Goal: Task Accomplishment & Management: Manage account settings

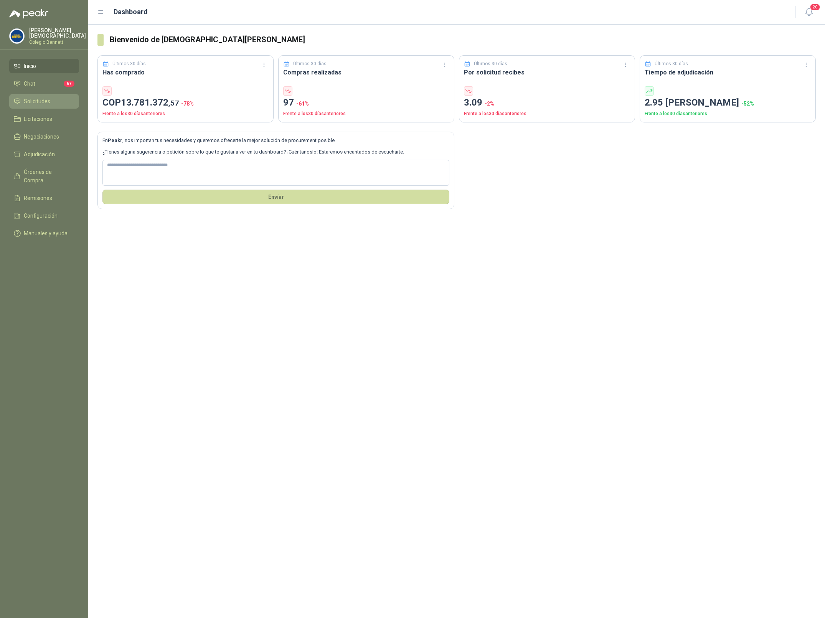
click at [53, 103] on li "Solicitudes" at bounding box center [44, 101] width 61 height 8
click at [53, 100] on li "Solicitudes" at bounding box center [44, 101] width 61 height 8
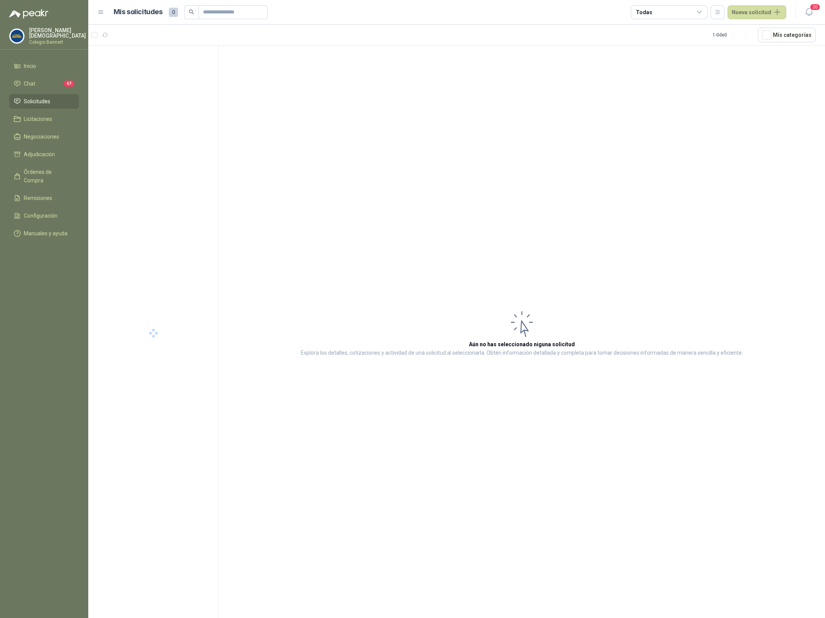
click at [60, 40] on p "Colegio Bennett" at bounding box center [57, 42] width 57 height 5
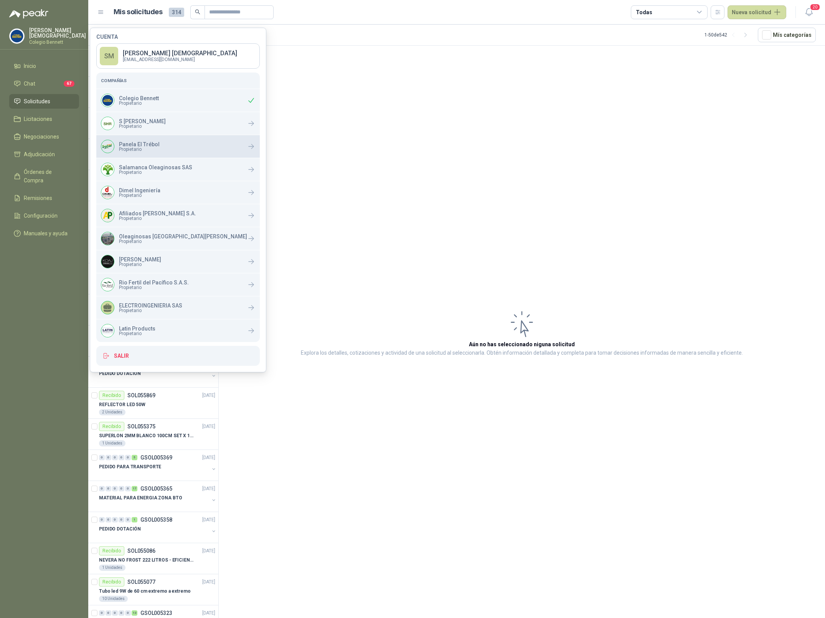
click at [152, 146] on p "Panela El Trébol" at bounding box center [139, 144] width 41 height 5
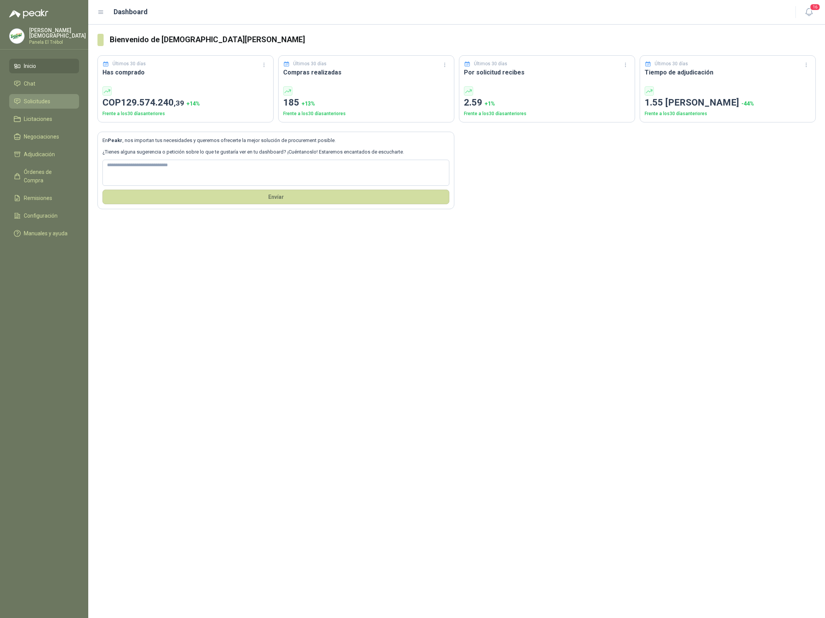
click at [33, 99] on span "Solicitudes" at bounding box center [37, 101] width 26 height 8
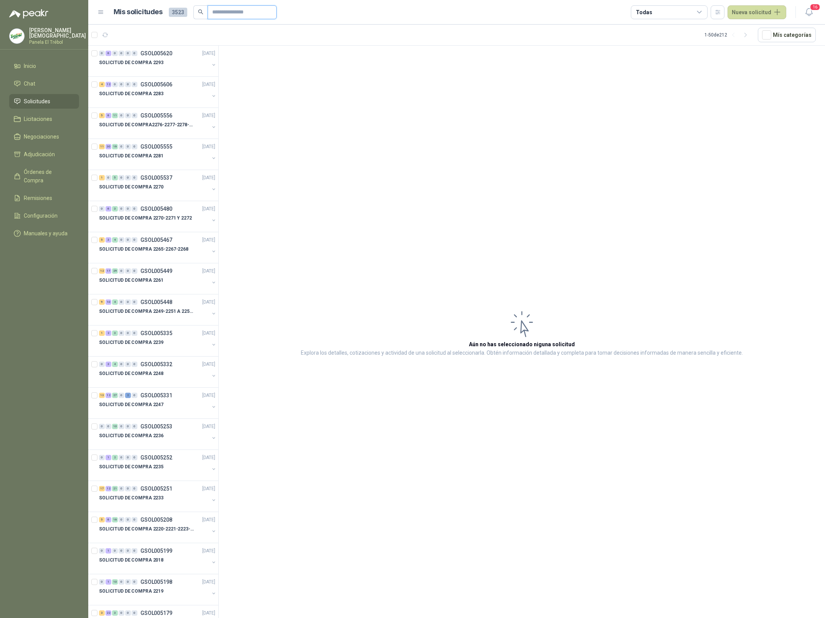
click at [243, 13] on input "text" at bounding box center [239, 12] width 54 height 13
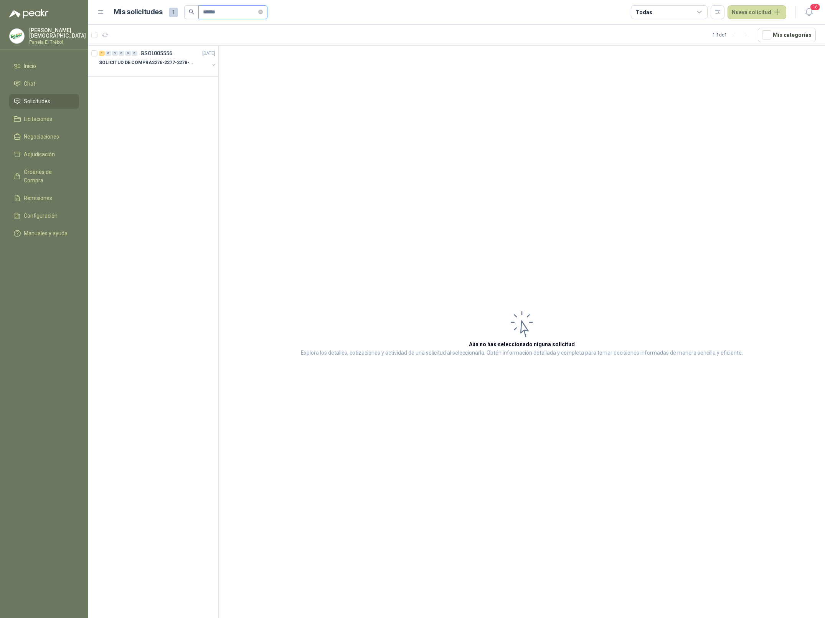
click at [238, 8] on input "******" at bounding box center [230, 12] width 54 height 13
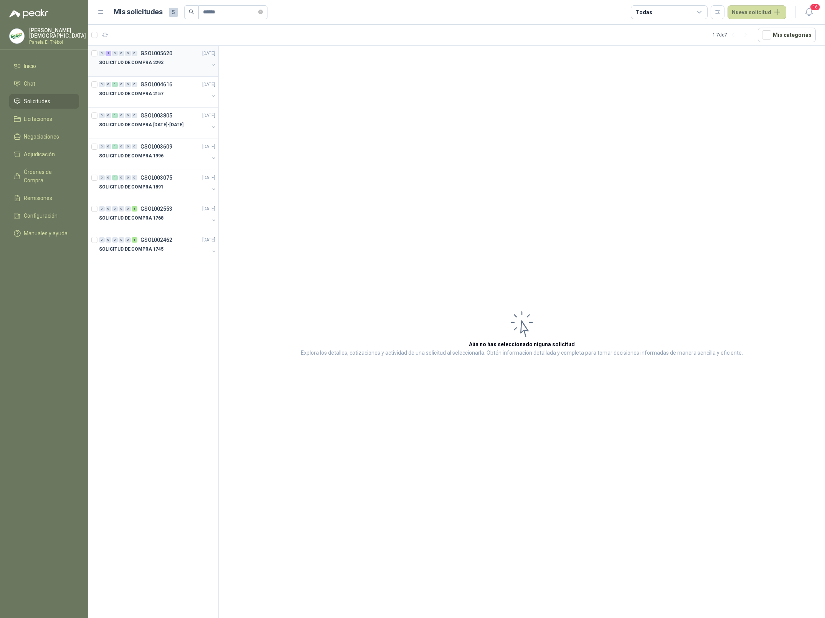
click at [169, 69] on div at bounding box center [154, 70] width 110 height 6
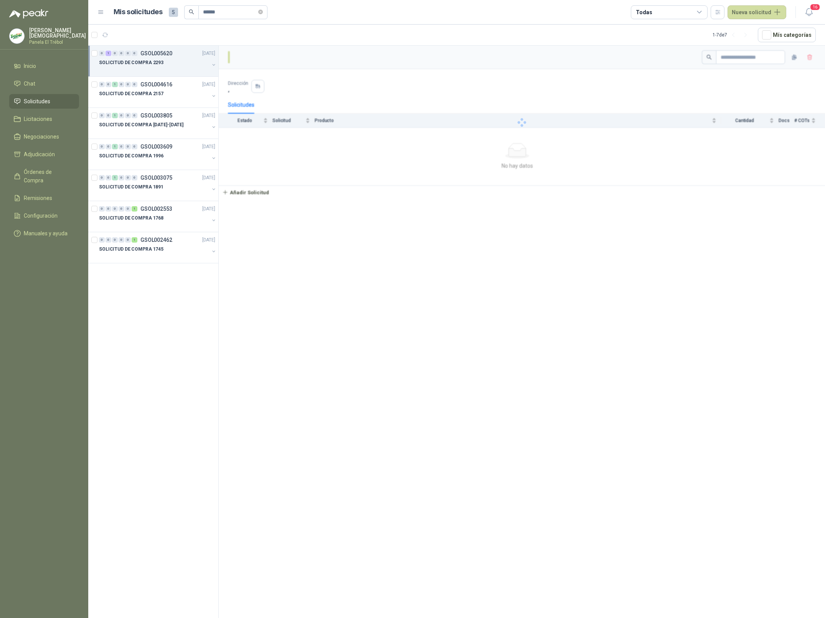
click at [168, 68] on div at bounding box center [154, 70] width 110 height 6
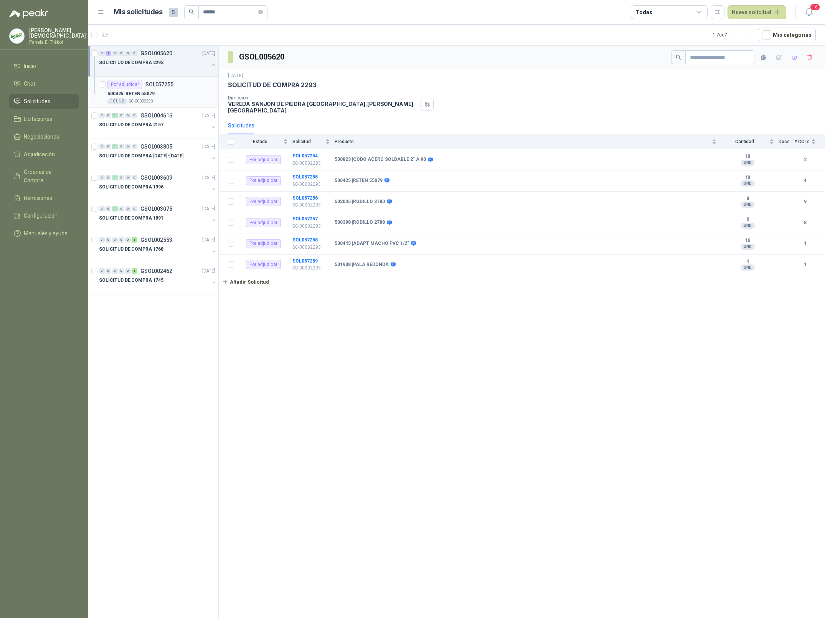
click at [168, 94] on div "500425 | RETEN 55079" at bounding box center [162, 93] width 108 height 9
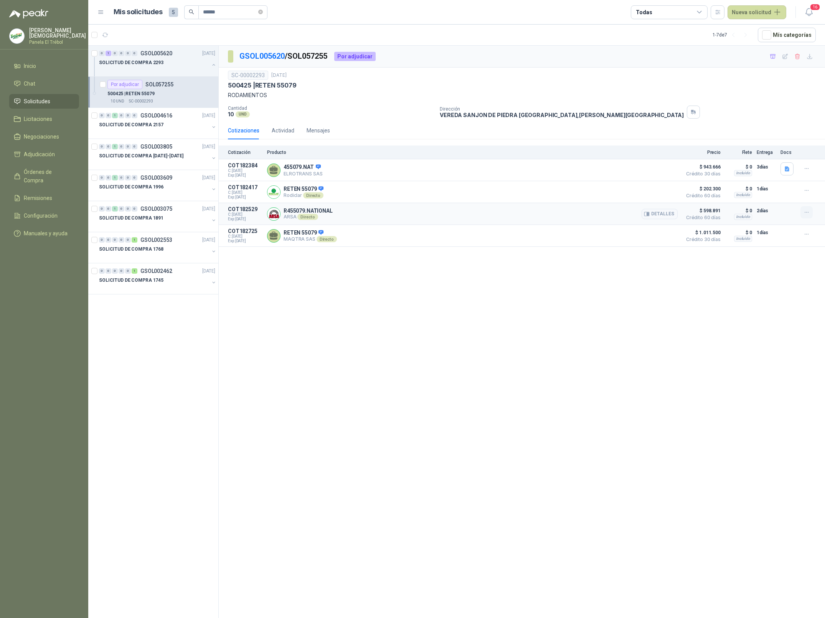
click at [802, 212] on button "button" at bounding box center [807, 212] width 12 height 12
click at [779, 183] on button "Añadir" at bounding box center [791, 183] width 61 height 12
click at [233, 11] on input "******" at bounding box center [230, 12] width 54 height 13
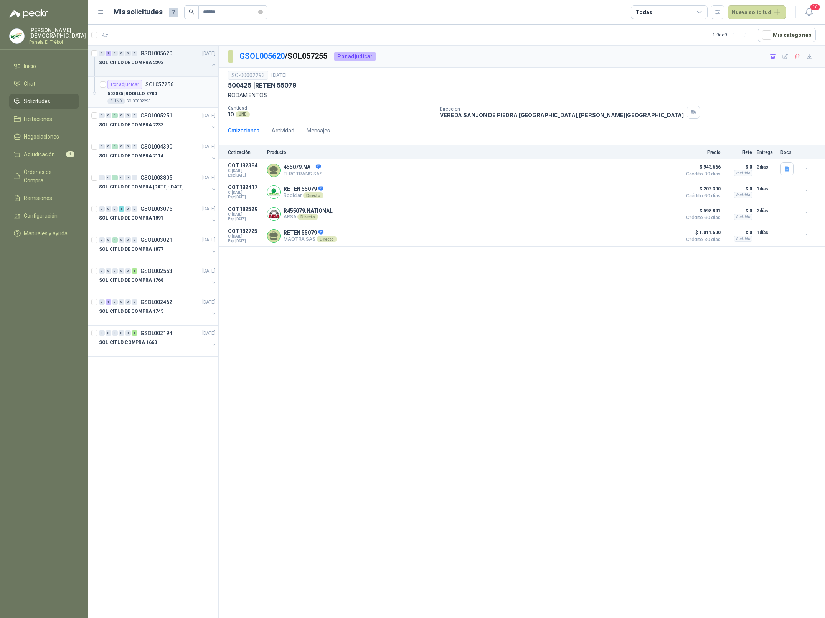
click at [174, 92] on div "502035 | RODILLO 3780" at bounding box center [162, 93] width 108 height 9
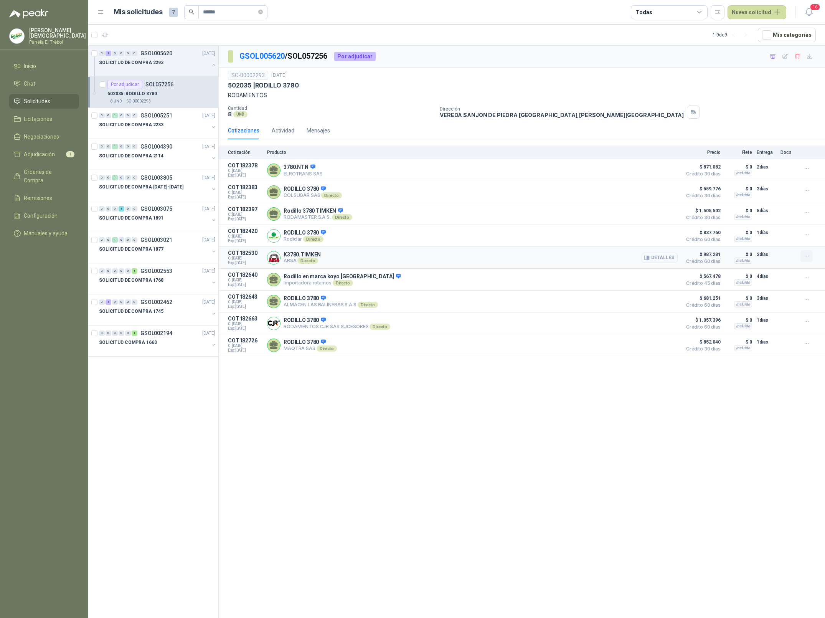
click at [807, 258] on icon "button" at bounding box center [807, 256] width 7 height 7
click at [781, 225] on button "Añadir" at bounding box center [791, 226] width 61 height 12
click at [237, 15] on input "******" at bounding box center [230, 12] width 54 height 13
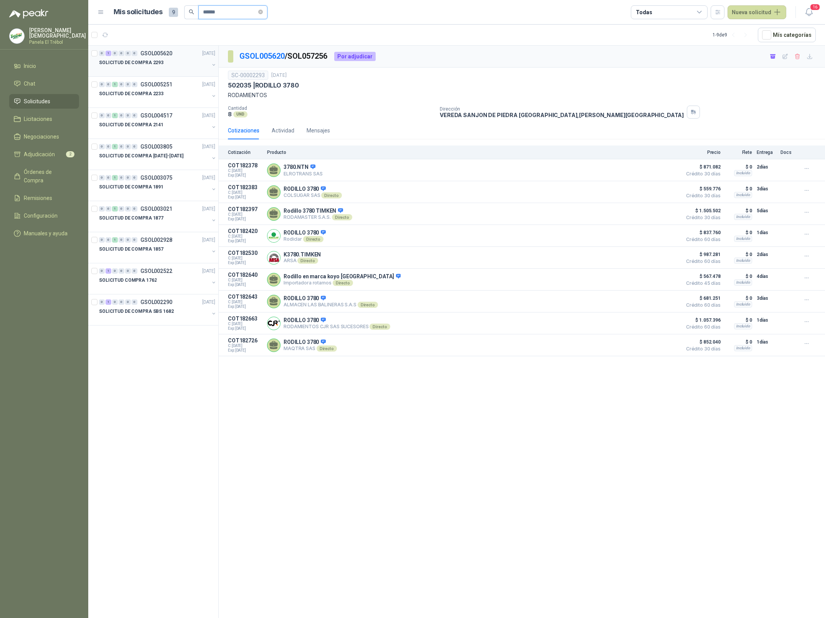
type input "******"
click at [170, 57] on div "0 1 0 0 0 0 GSOL005620 25/09/25" at bounding box center [158, 53] width 118 height 9
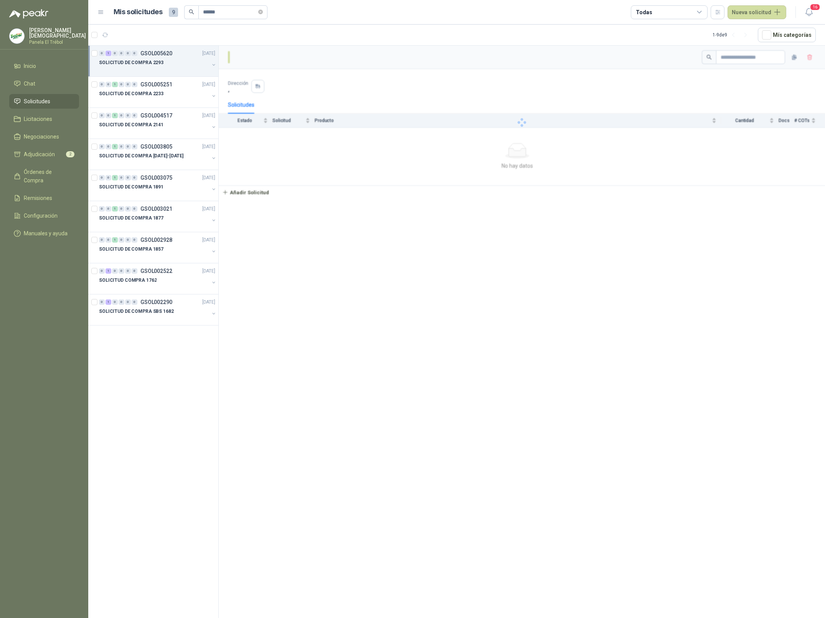
click at [168, 59] on div "SOLICITUD DE COMPRA 2293" at bounding box center [154, 62] width 110 height 9
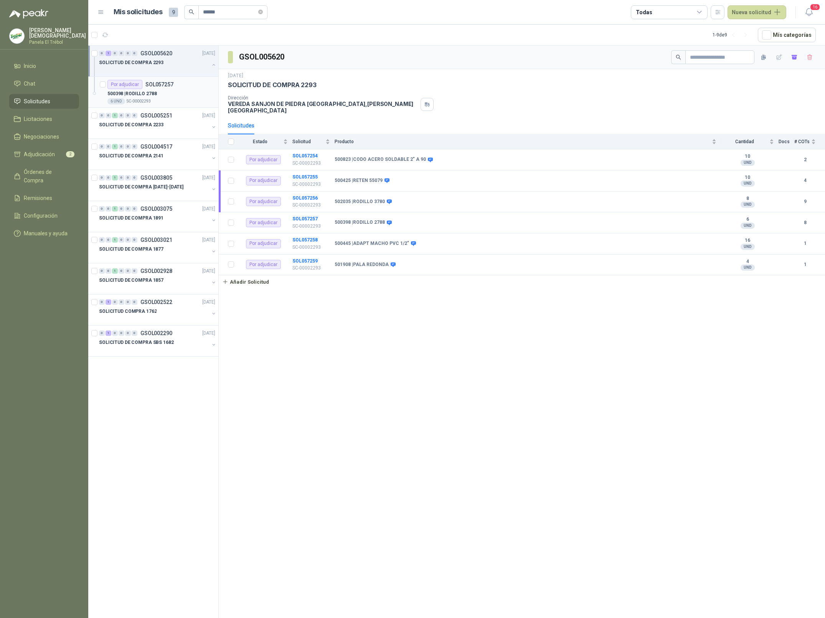
click at [168, 100] on div "6 UND  SC-00002293" at bounding box center [162, 101] width 108 height 6
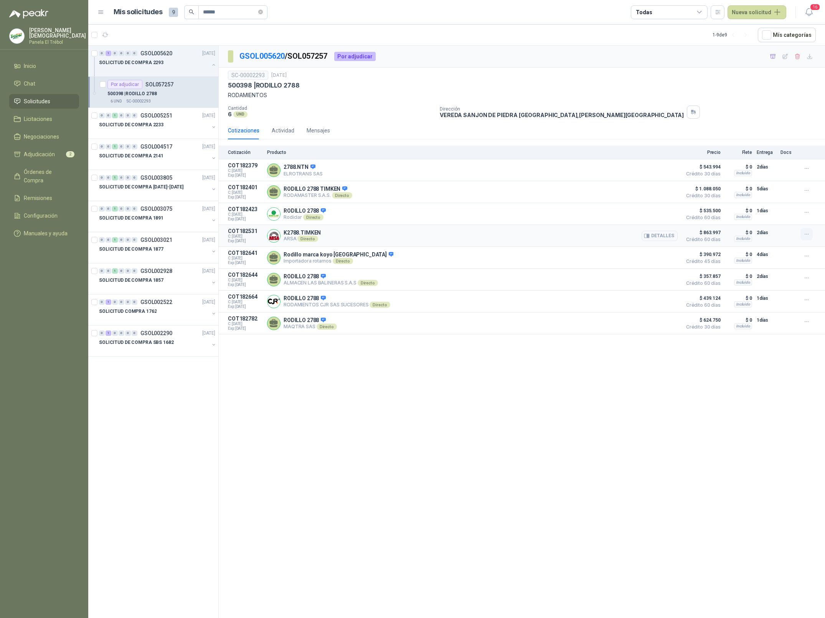
click at [804, 238] on icon "button" at bounding box center [807, 234] width 7 height 7
click at [785, 205] on button "Añadir" at bounding box center [791, 204] width 61 height 12
click at [47, 153] on span "Adjudicación" at bounding box center [39, 154] width 31 height 8
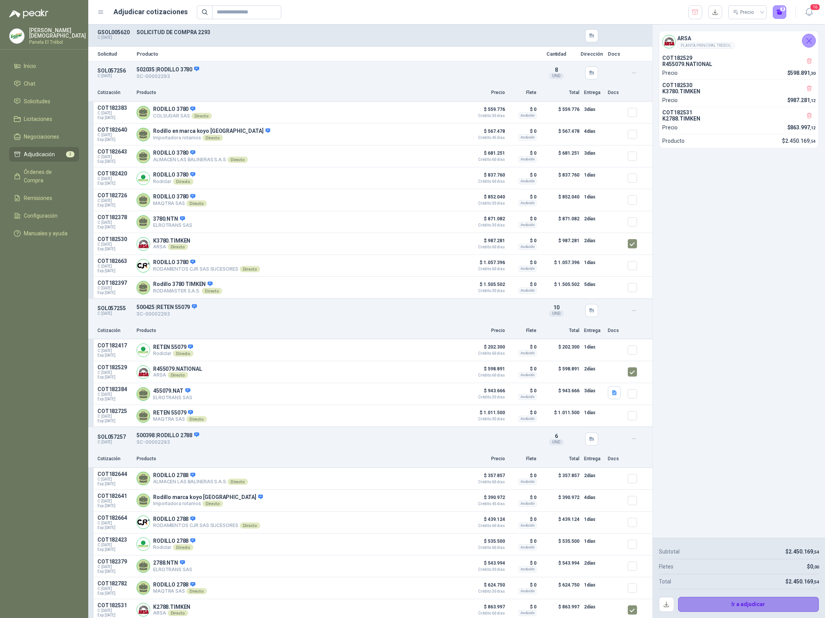
click at [773, 600] on button "Ir a adjudicar" at bounding box center [748, 604] width 141 height 15
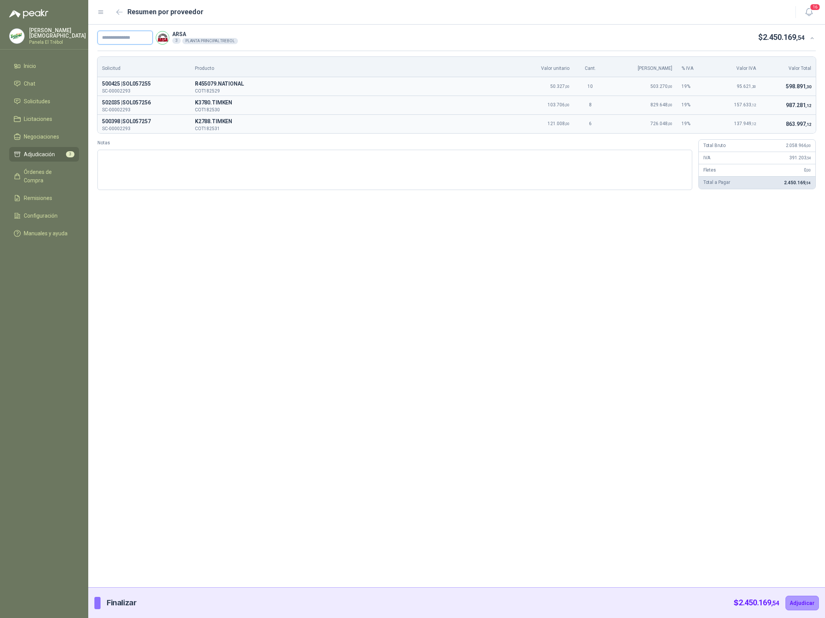
click at [118, 36] on input "text" at bounding box center [125, 38] width 55 height 14
paste input "**********"
type input "**********"
click at [802, 600] on button "Adjudicar" at bounding box center [802, 603] width 33 height 15
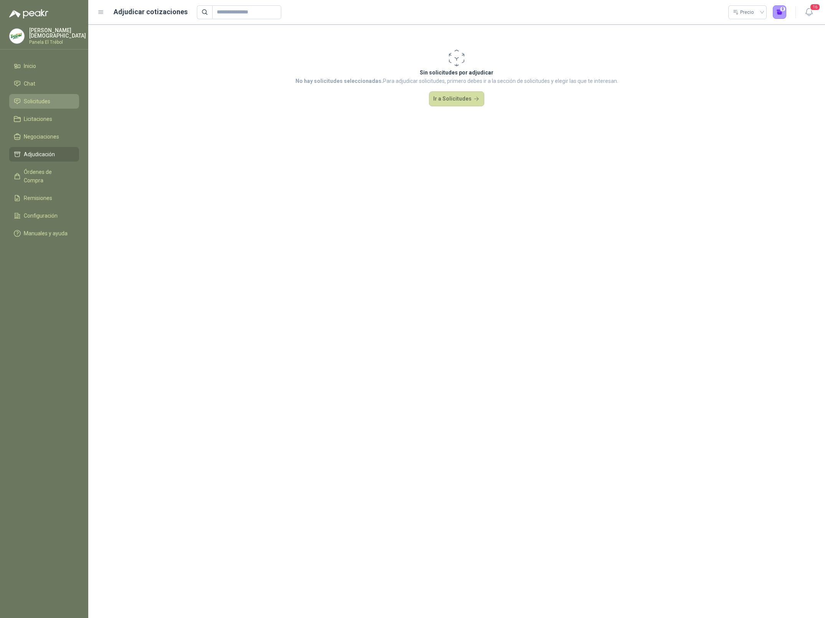
click at [48, 97] on span "Solicitudes" at bounding box center [37, 101] width 26 height 8
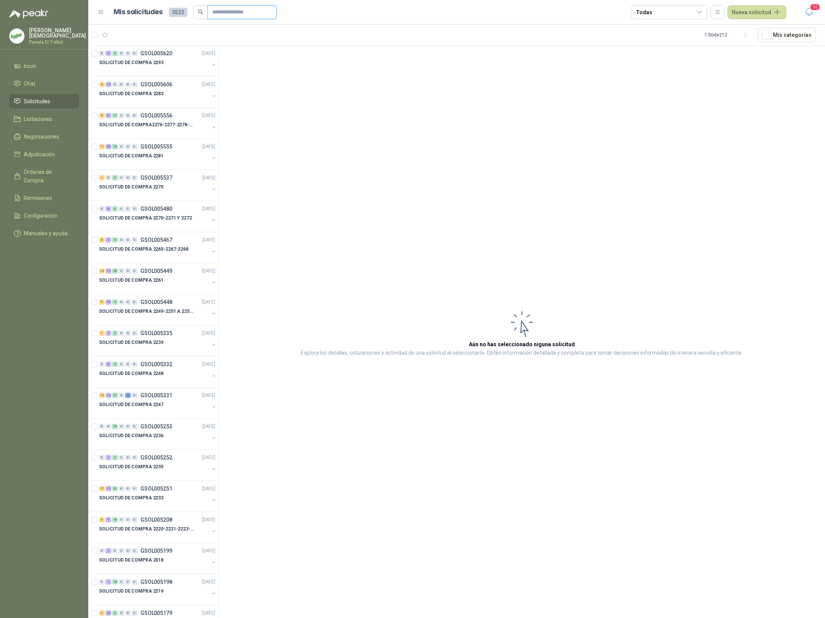
click at [236, 13] on input "text" at bounding box center [239, 12] width 54 height 13
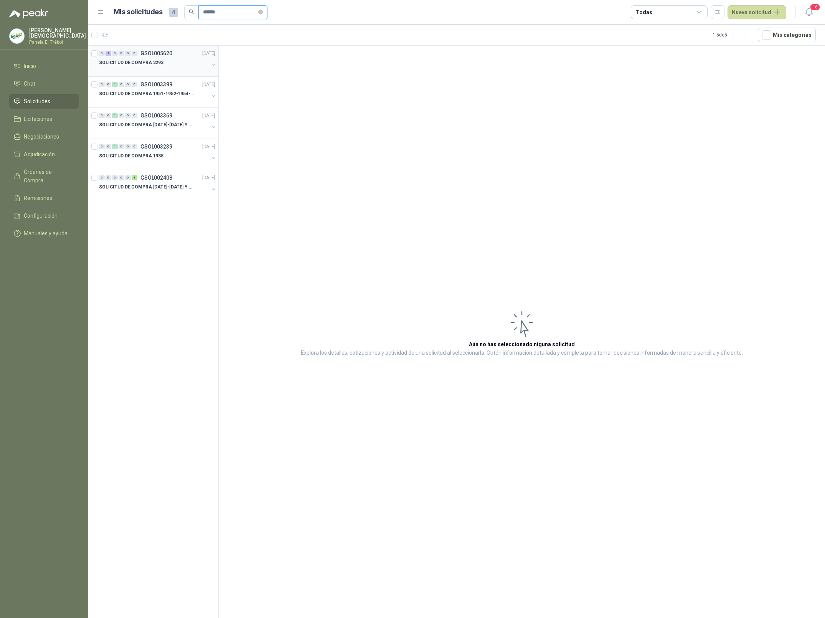
type input "******"
click at [155, 58] on div "SOLICITUD DE COMPRA 2293" at bounding box center [154, 62] width 110 height 9
click at [145, 66] on p "SOLICITUD DE COMPRA 2293" at bounding box center [131, 62] width 65 height 7
click at [146, 63] on p "SOLICITUD DE COMPRA 2293" at bounding box center [131, 62] width 65 height 7
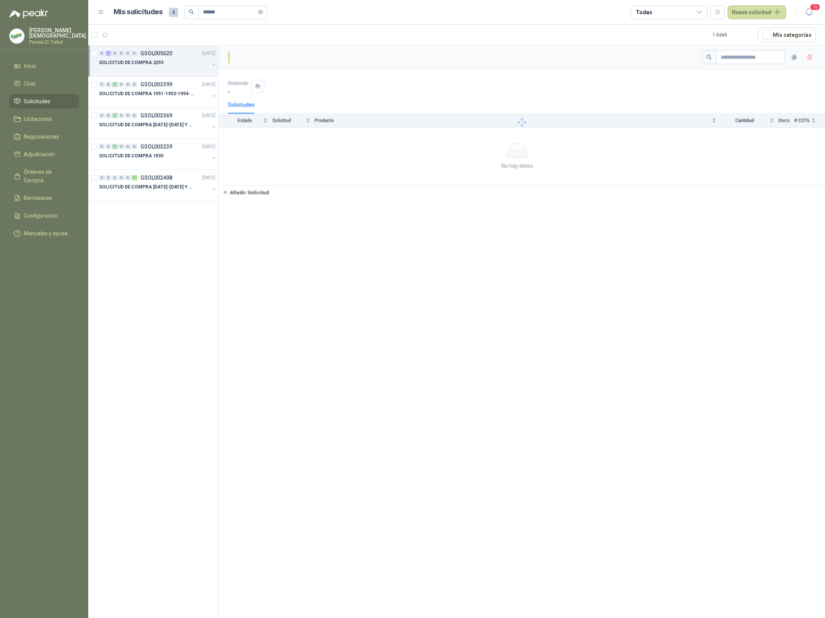
click at [183, 64] on div "SOLICITUD DE COMPRA 2293" at bounding box center [154, 62] width 110 height 9
click at [157, 93] on p "500823 | CODO ACERO SOLDABLE 2" A 90" at bounding box center [153, 93] width 90 height 7
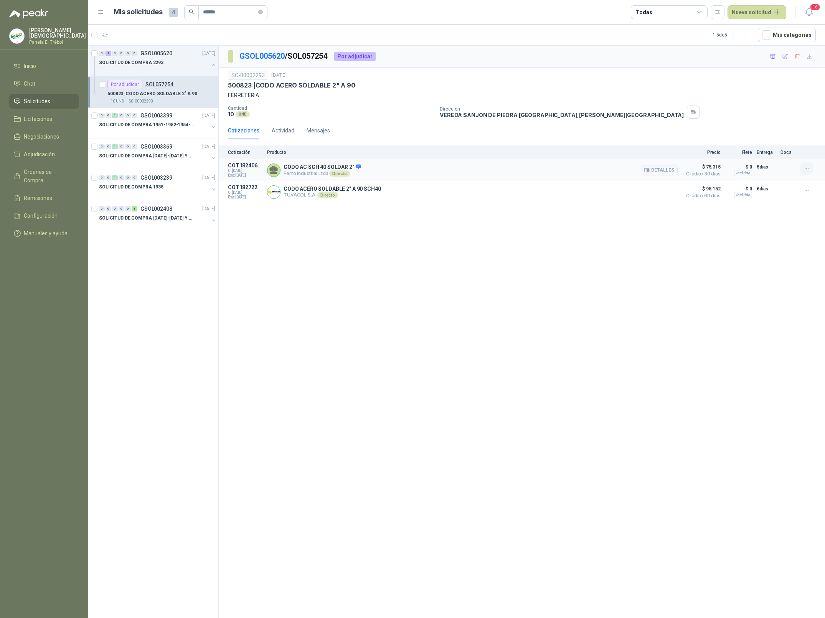
click at [804, 169] on icon "button" at bounding box center [807, 168] width 7 height 7
click at [769, 139] on button "Añadir" at bounding box center [791, 138] width 61 height 12
click at [789, 13] on link "Ver carrito" at bounding box center [786, 14] width 25 height 8
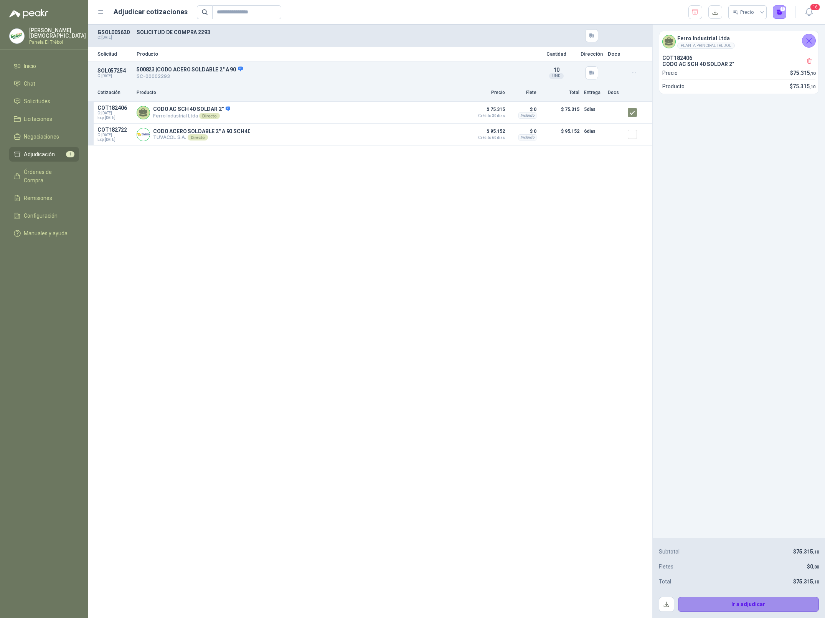
click at [769, 602] on button "Ir a adjudicar" at bounding box center [748, 604] width 141 height 15
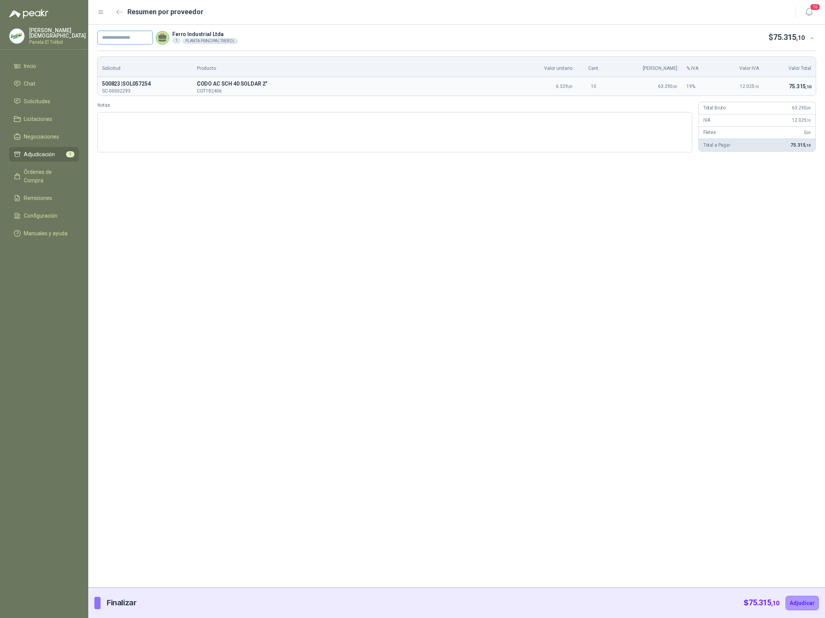
click at [129, 40] on input "text" at bounding box center [125, 38] width 55 height 14
paste input "**********"
type input "**********"
click at [799, 606] on button "Adjudicar" at bounding box center [802, 603] width 33 height 15
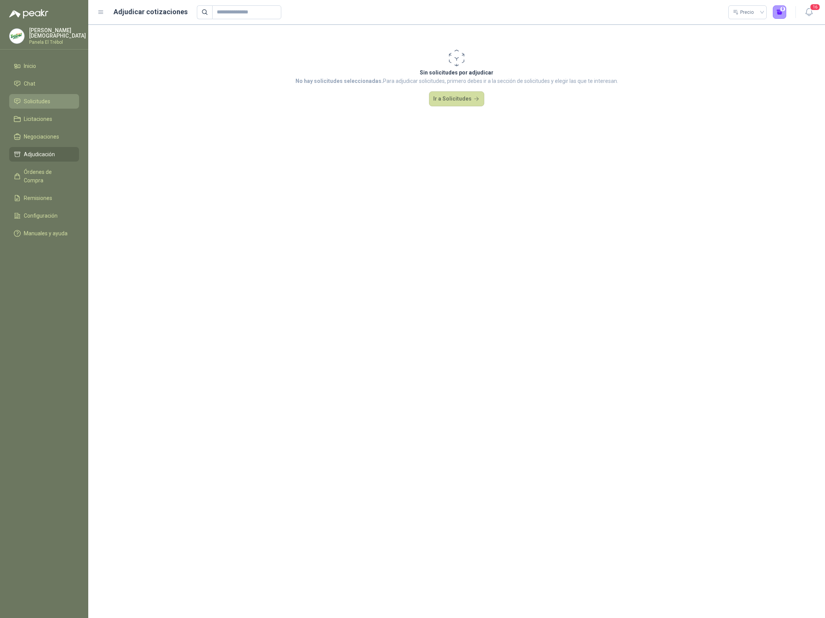
click at [56, 99] on li "Solicitudes" at bounding box center [44, 101] width 61 height 8
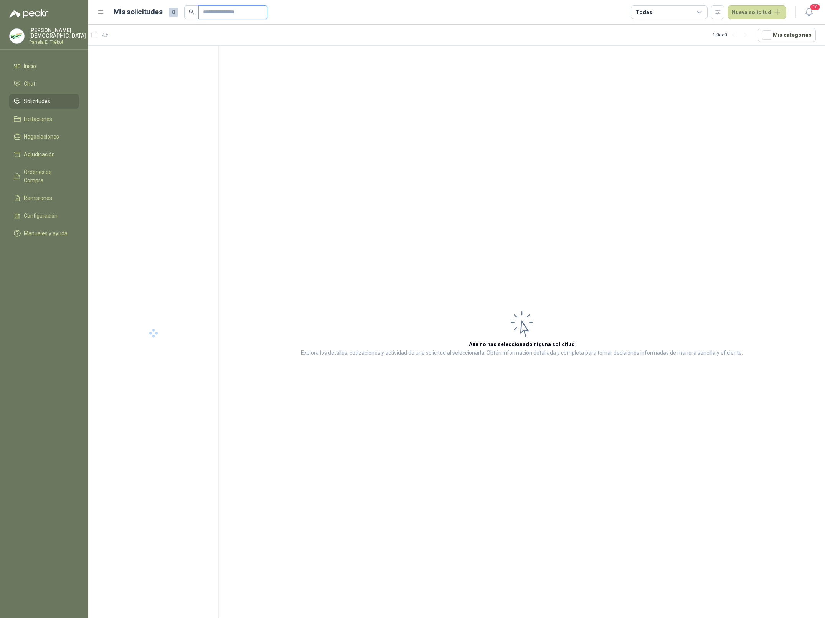
click at [234, 13] on input "text" at bounding box center [230, 12] width 54 height 13
click at [151, 101] on div at bounding box center [154, 101] width 110 height 6
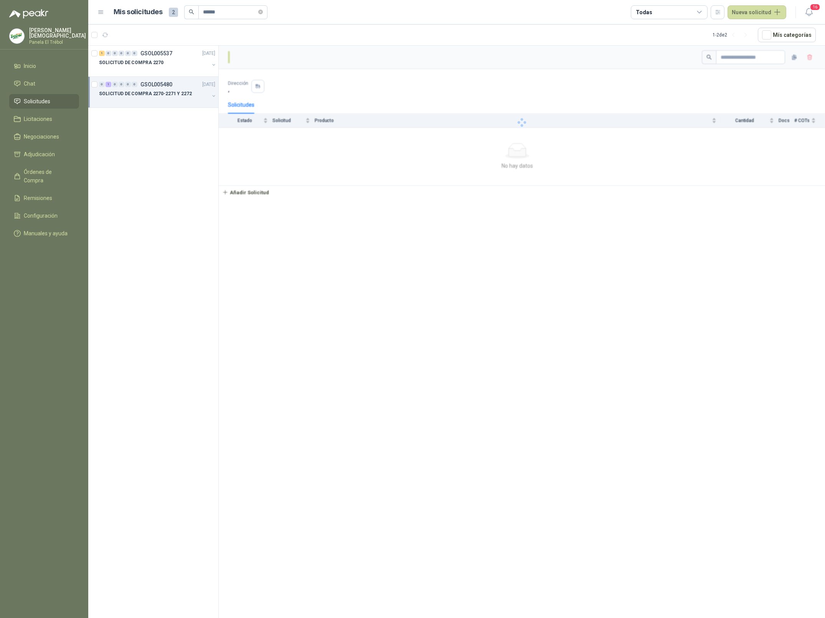
click at [159, 96] on p "SOLICITUD DE COMPRA 2270-2271 Y 2272" at bounding box center [145, 93] width 93 height 7
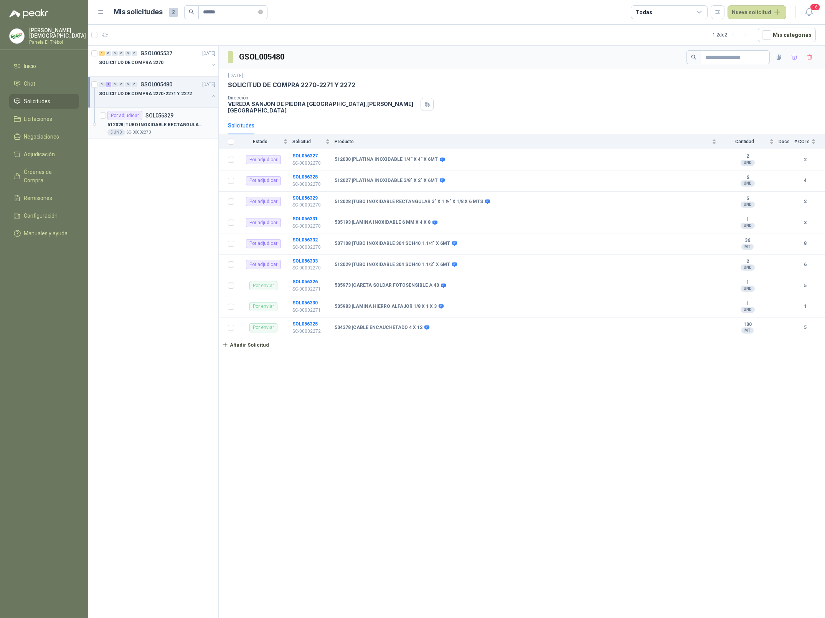
click at [170, 131] on div "5 UND  SC-00002270" at bounding box center [162, 132] width 108 height 6
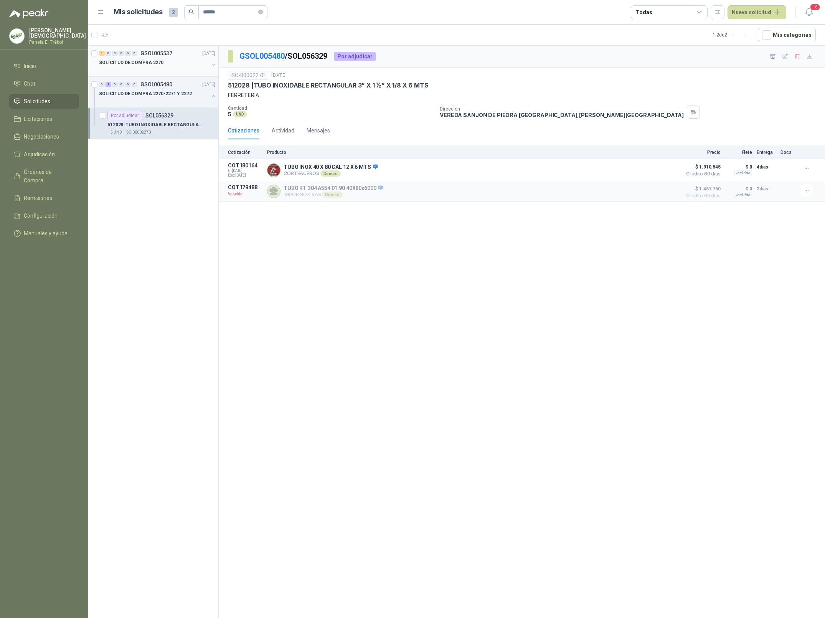
click at [172, 58] on div "SOLICITUD DE COMPRA 2270" at bounding box center [154, 62] width 110 height 9
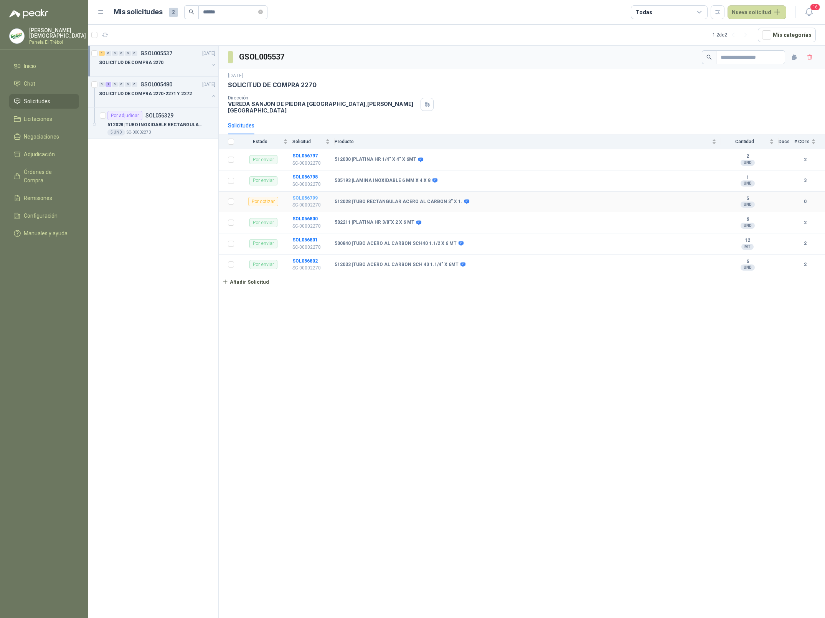
click at [301, 195] on b "SOL056799" at bounding box center [305, 197] width 25 height 5
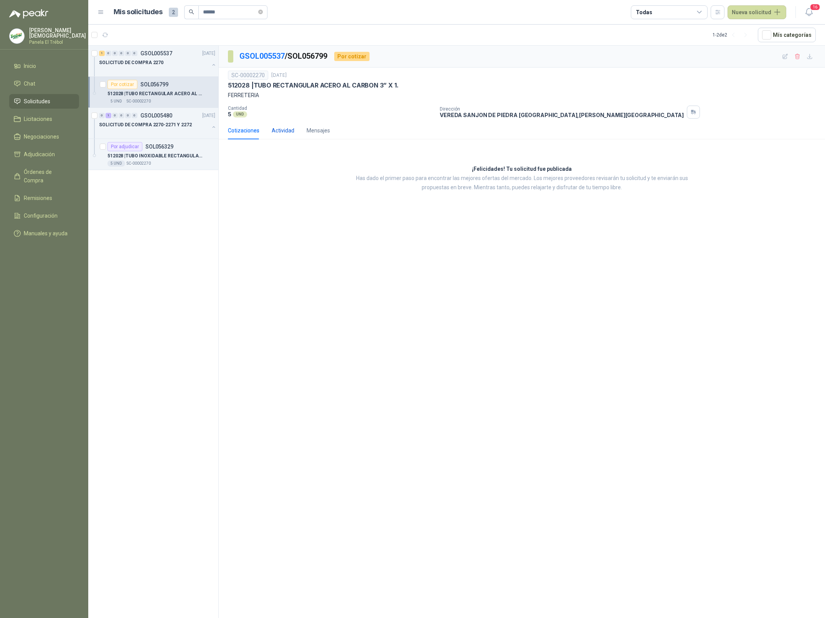
click at [280, 134] on div "Actividad" at bounding box center [283, 130] width 23 height 8
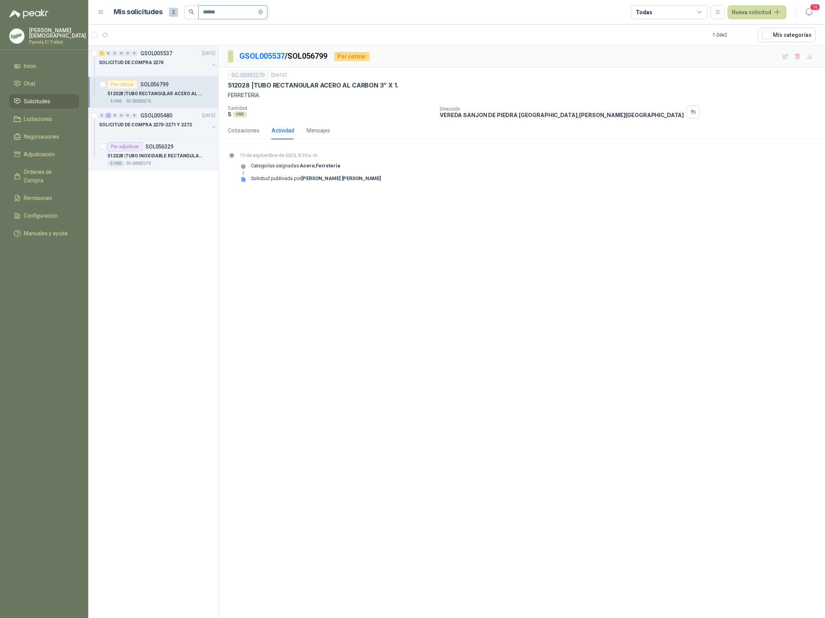
click at [230, 13] on input "******" at bounding box center [230, 12] width 54 height 13
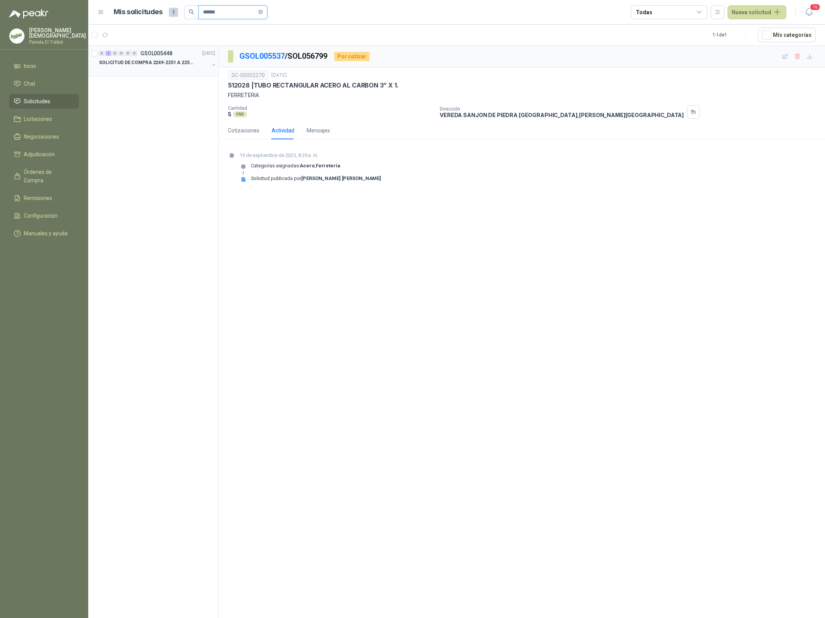
type input "******"
click at [168, 64] on p "SOLICITUD DE COMPRA 2249-2251 A 2256-2258 Y 2262" at bounding box center [147, 62] width 96 height 7
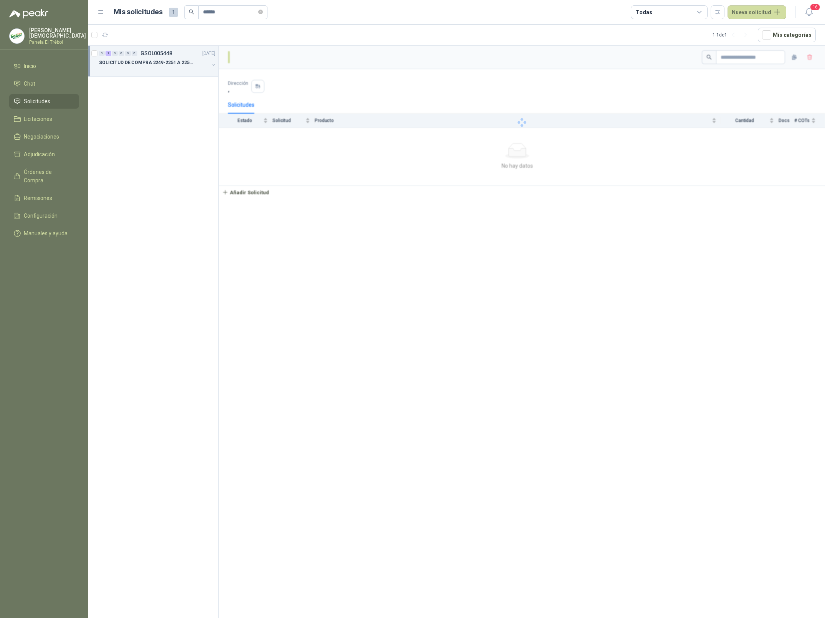
click at [169, 65] on p "SOLICITUD DE COMPRA 2249-2251 A 2256-2258 Y 2262" at bounding box center [147, 62] width 96 height 7
click at [162, 93] on p "505980 | BRONCE MAZA SUPERIOR 1ATO2-MOL1-0014 RE" at bounding box center [156, 93] width 96 height 7
